Goal: Task Accomplishment & Management: Use online tool/utility

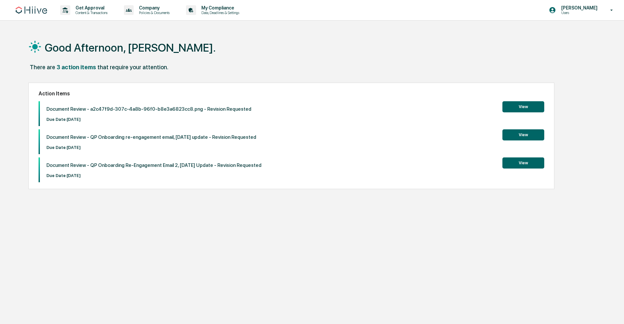
click at [523, 111] on button "View" at bounding box center [524, 106] width 42 height 11
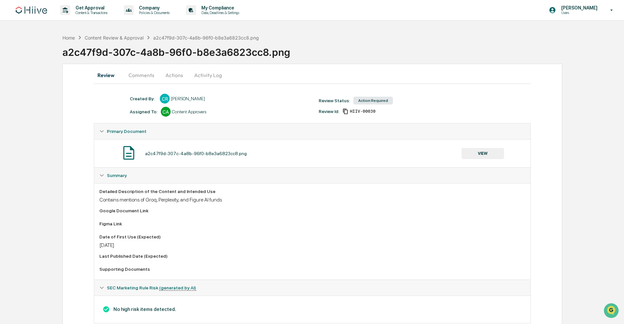
click at [134, 79] on button "Comments" at bounding box center [141, 75] width 36 height 16
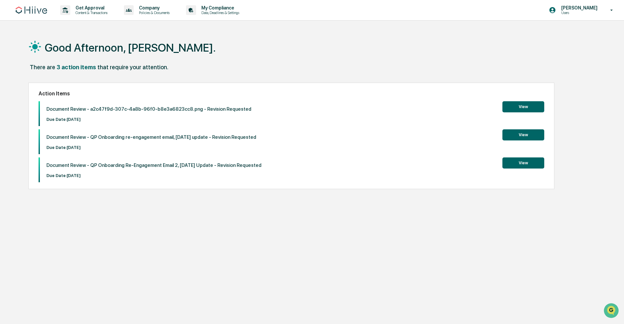
click at [539, 139] on button "View" at bounding box center [524, 134] width 42 height 11
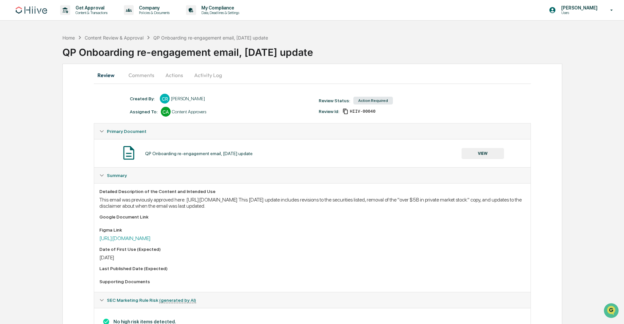
click at [145, 73] on button "Comments" at bounding box center [141, 75] width 36 height 16
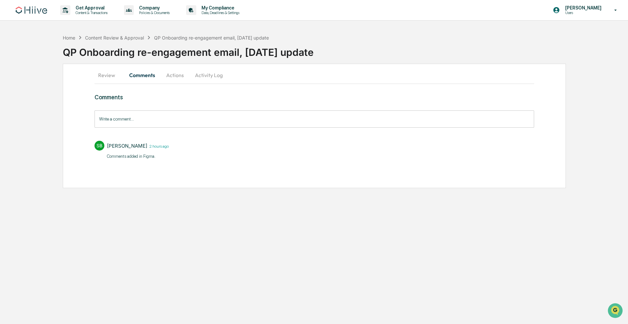
click at [191, 74] on button "Activity Log" at bounding box center [209, 75] width 38 height 16
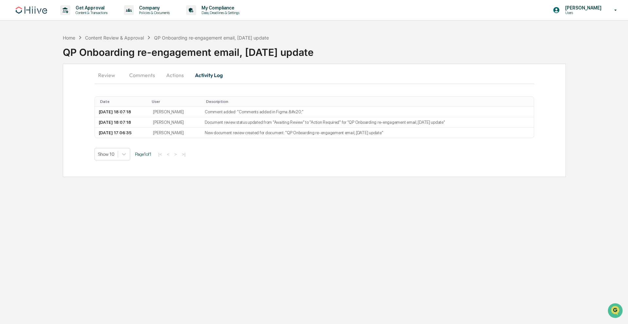
click at [105, 75] on button "Review" at bounding box center [109, 75] width 29 height 16
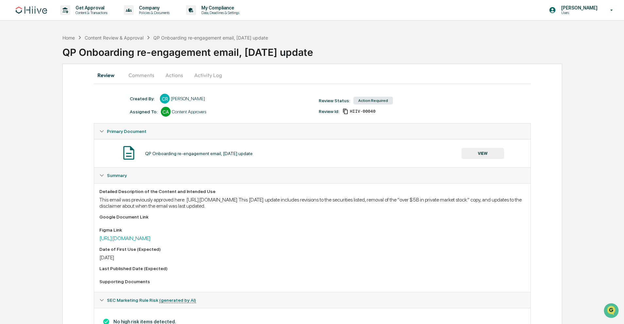
click at [242, 234] on div "Figma Link https://www.figma.com/design/UAkRHtgrVuDLYdK0qLaKvp/Onboarding-re-en…" at bounding box center [312, 235] width 426 height 14
click at [241, 244] on div "Detailed Description of the Content and Intended Use This email was previously …" at bounding box center [312, 238] width 426 height 98
click at [151, 240] on link "[URL][DOMAIN_NAME]" at bounding box center [124, 238] width 51 height 6
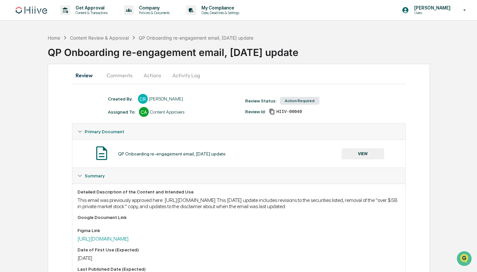
click at [198, 37] on div "QP Onboarding re-engagement email, [DATE] update" at bounding box center [196, 38] width 115 height 6
drag, startPoint x: 277, startPoint y: 38, endPoint x: 280, endPoint y: 38, distance: 3.6
click at [279, 38] on div "Home Content Review & Approval QP Onboarding re-engagement email, Sept 24 2025 …" at bounding box center [262, 47] width 429 height 27
click at [104, 37] on div "Content Review & Approval" at bounding box center [99, 38] width 59 height 6
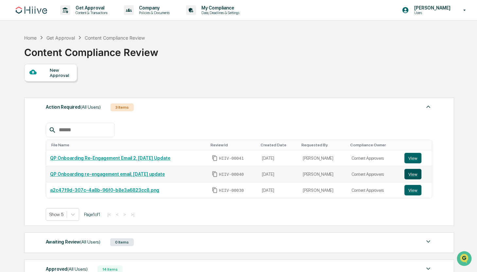
click at [419, 179] on button "View" at bounding box center [413, 174] width 17 height 10
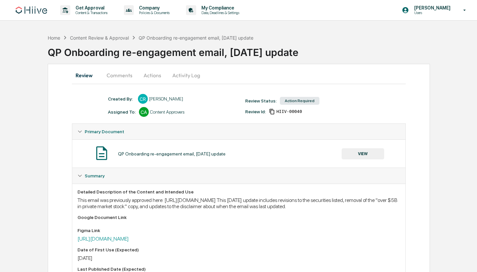
click at [122, 75] on button "Comments" at bounding box center [119, 75] width 36 height 16
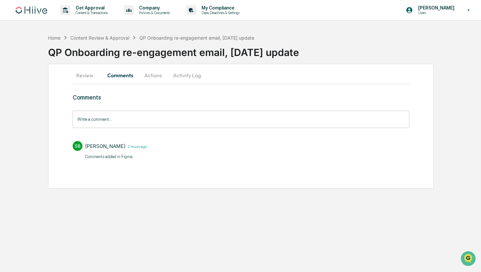
click at [81, 71] on button "Review" at bounding box center [87, 75] width 29 height 16
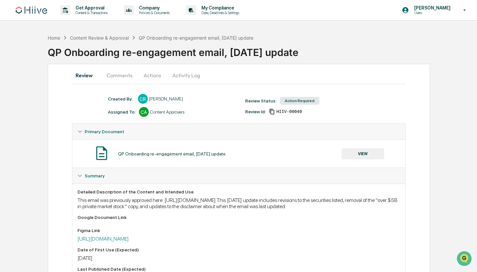
click at [157, 75] on button "Actions" at bounding box center [152, 75] width 29 height 16
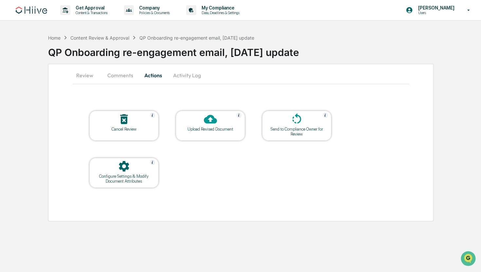
click at [214, 133] on div "Upload Revised Document" at bounding box center [210, 126] width 69 height 30
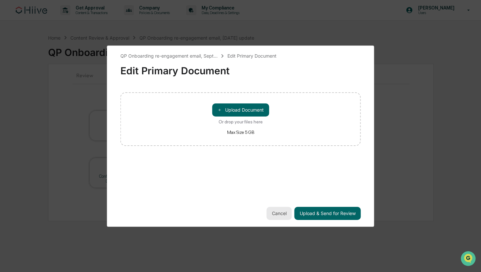
click at [280, 212] on button "Cancel" at bounding box center [279, 213] width 25 height 13
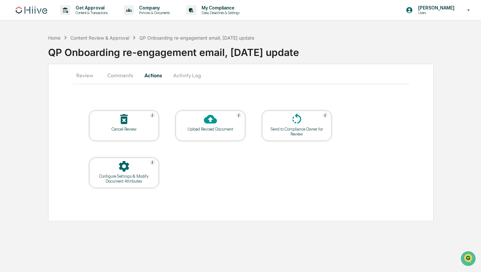
click at [206, 129] on div "Upload Revised Document" at bounding box center [210, 129] width 59 height 5
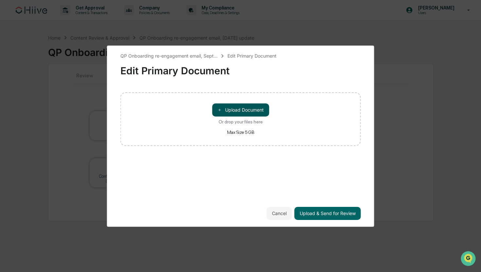
click at [250, 106] on button "＋ Upload Document" at bounding box center [240, 109] width 57 height 13
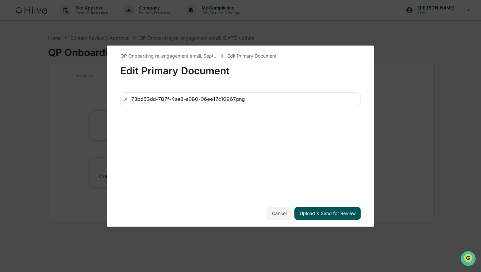
click at [336, 215] on button "Upload & Send for Review" at bounding box center [327, 213] width 66 height 13
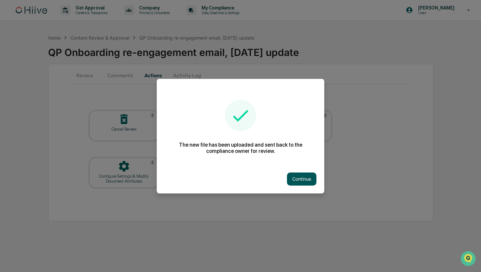
click at [294, 179] on button "Continue" at bounding box center [301, 178] width 29 height 13
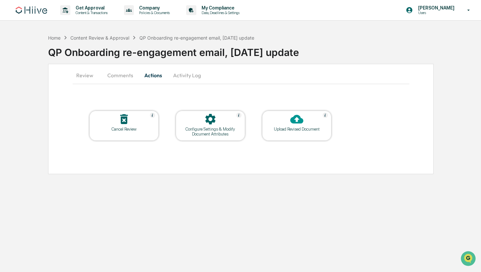
click at [115, 73] on button "Comments" at bounding box center [120, 75] width 36 height 16
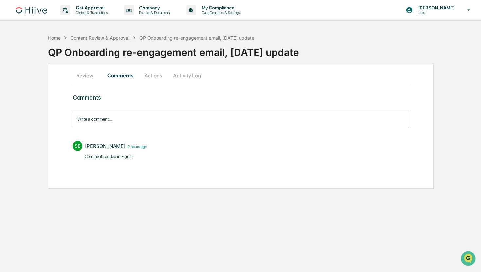
click at [195, 76] on button "Activity Log" at bounding box center [187, 75] width 38 height 16
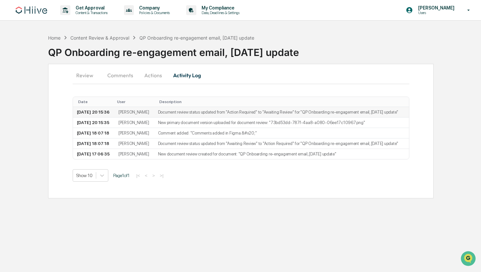
click at [211, 116] on td "Document review status updated from "Action Required" to "Awaiting Review" for …" at bounding box center [281, 112] width 255 height 10
click at [170, 112] on td "Document review status updated from "Action Required" to "Awaiting Review" for …" at bounding box center [281, 112] width 255 height 10
click at [81, 79] on button "Review" at bounding box center [87, 75] width 29 height 16
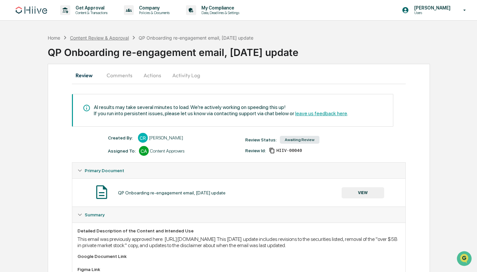
click at [118, 37] on div "Content Review & Approval" at bounding box center [99, 38] width 59 height 6
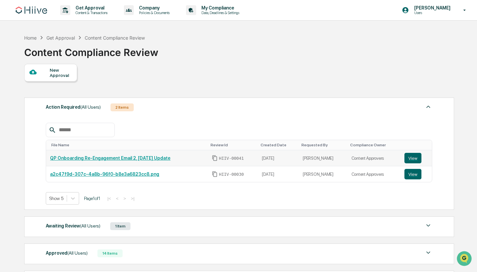
click at [133, 159] on link "QP Onboarding Re-Engagement Email 2, [DATE] Update" at bounding box center [110, 157] width 120 height 5
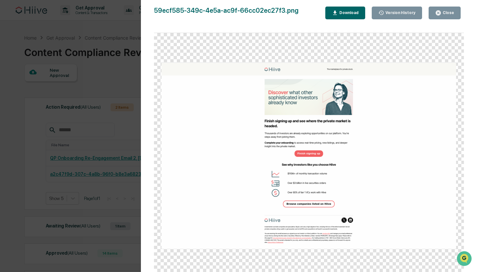
click at [442, 9] on button "Close" at bounding box center [445, 13] width 32 height 13
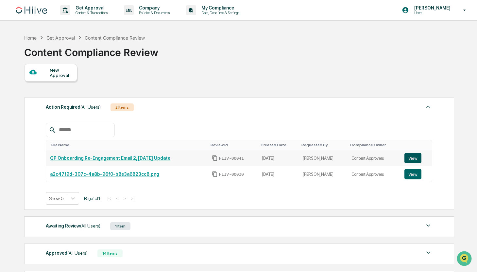
click at [417, 157] on button "View" at bounding box center [413, 158] width 17 height 10
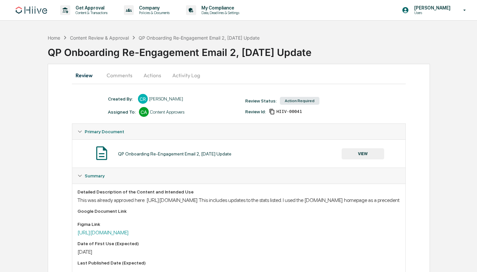
click at [179, 74] on button "Activity Log" at bounding box center [186, 75] width 38 height 16
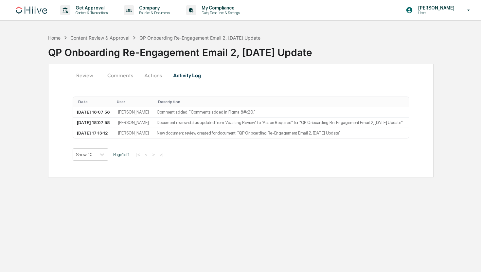
click at [165, 76] on button "Actions" at bounding box center [152, 75] width 29 height 16
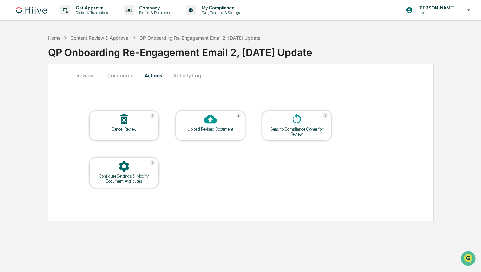
click at [208, 125] on icon at bounding box center [210, 118] width 13 height 13
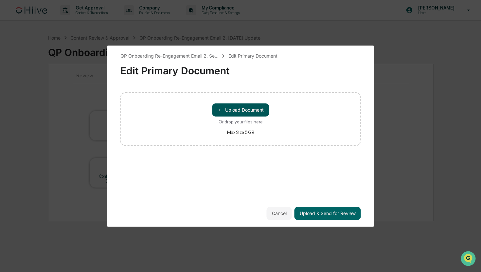
click at [244, 104] on button "＋ Upload Document" at bounding box center [240, 109] width 57 height 13
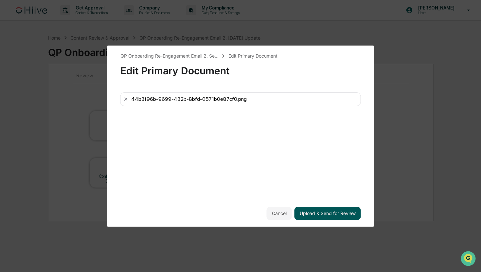
click at [329, 215] on button "Upload & Send for Review" at bounding box center [327, 213] width 66 height 13
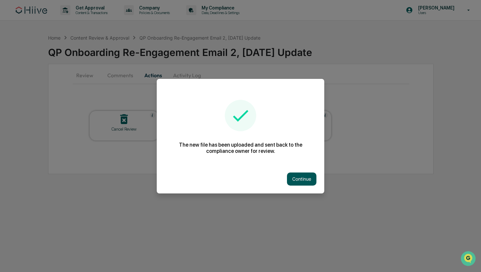
click at [295, 182] on button "Continue" at bounding box center [301, 178] width 29 height 13
